Goal: Task Accomplishment & Management: Complete application form

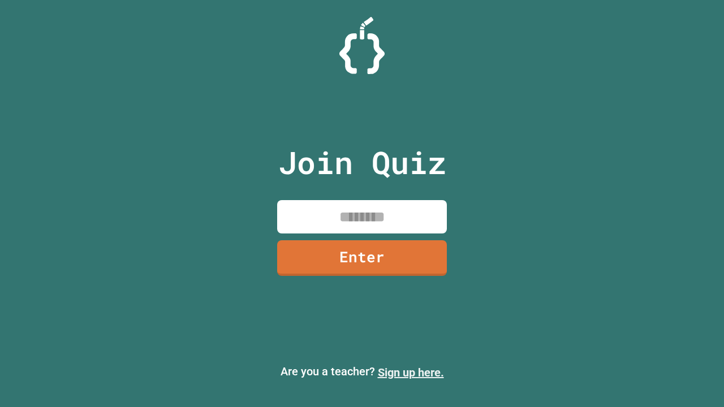
click at [411, 373] on link "Sign up here." at bounding box center [411, 373] width 66 height 14
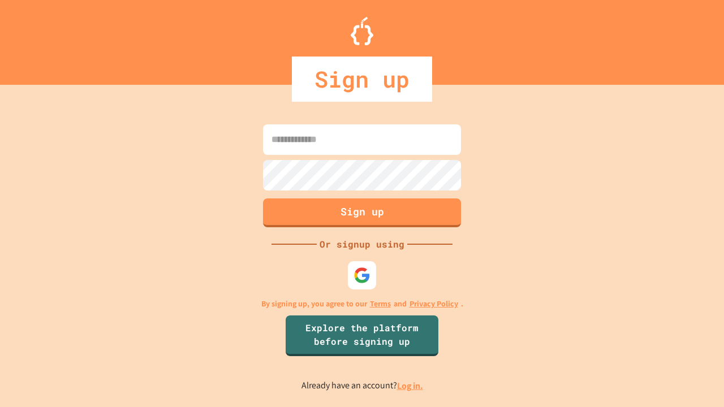
click at [411, 386] on link "Log in." at bounding box center [410, 386] width 26 height 12
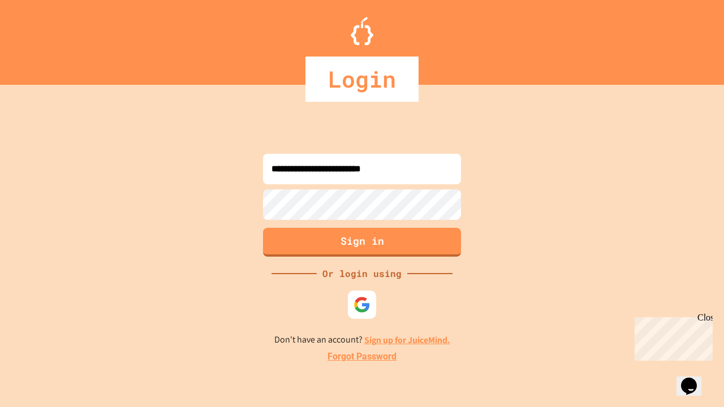
type input "**********"
